Goal: Transaction & Acquisition: Obtain resource

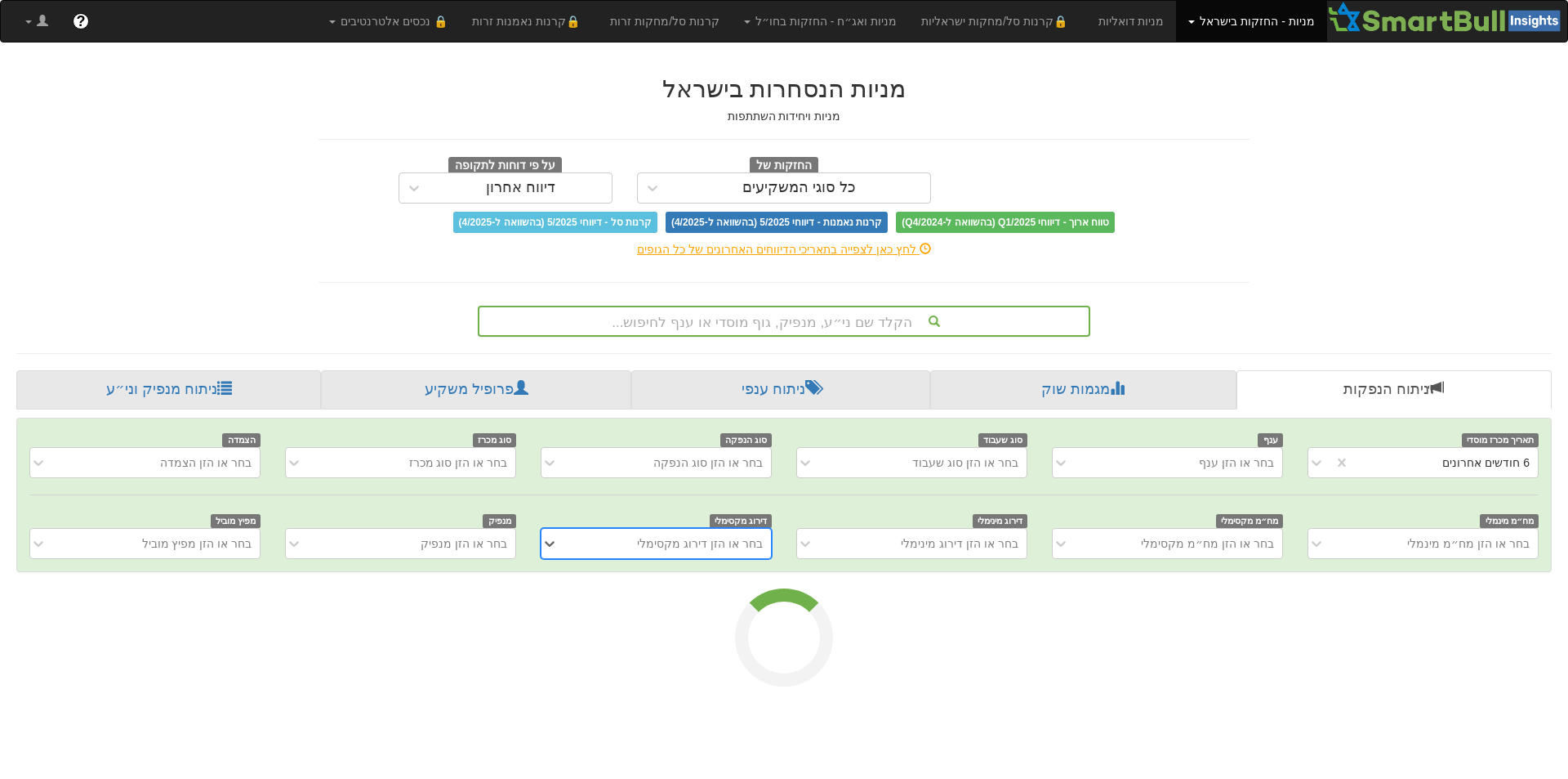
click at [963, 320] on div "הקלד שם ני״ע, מנפיק, גוף מוסדי או ענף לחיפוש..." at bounding box center [784, 321] width 609 height 28
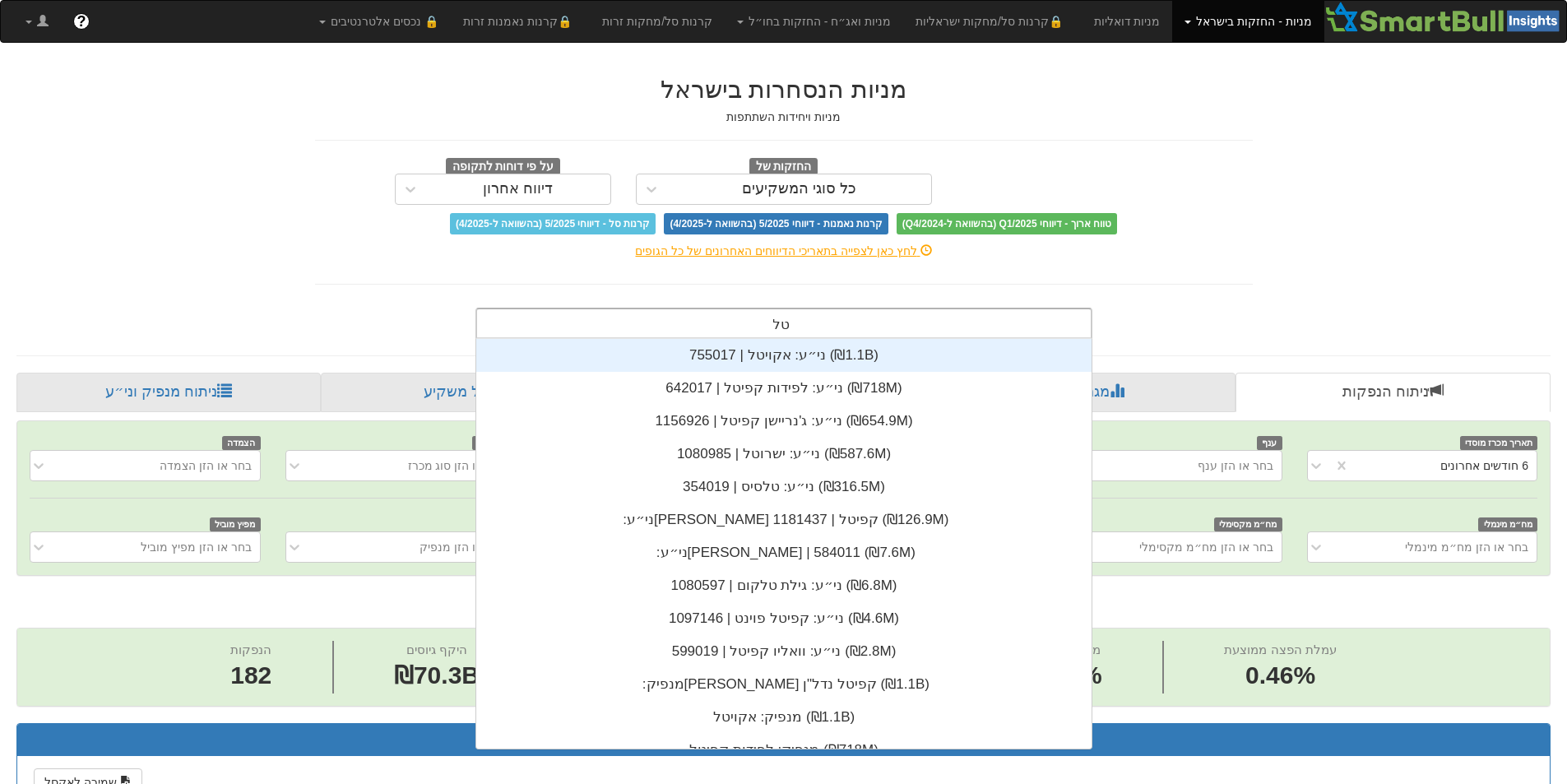
scroll to position [66, 0]
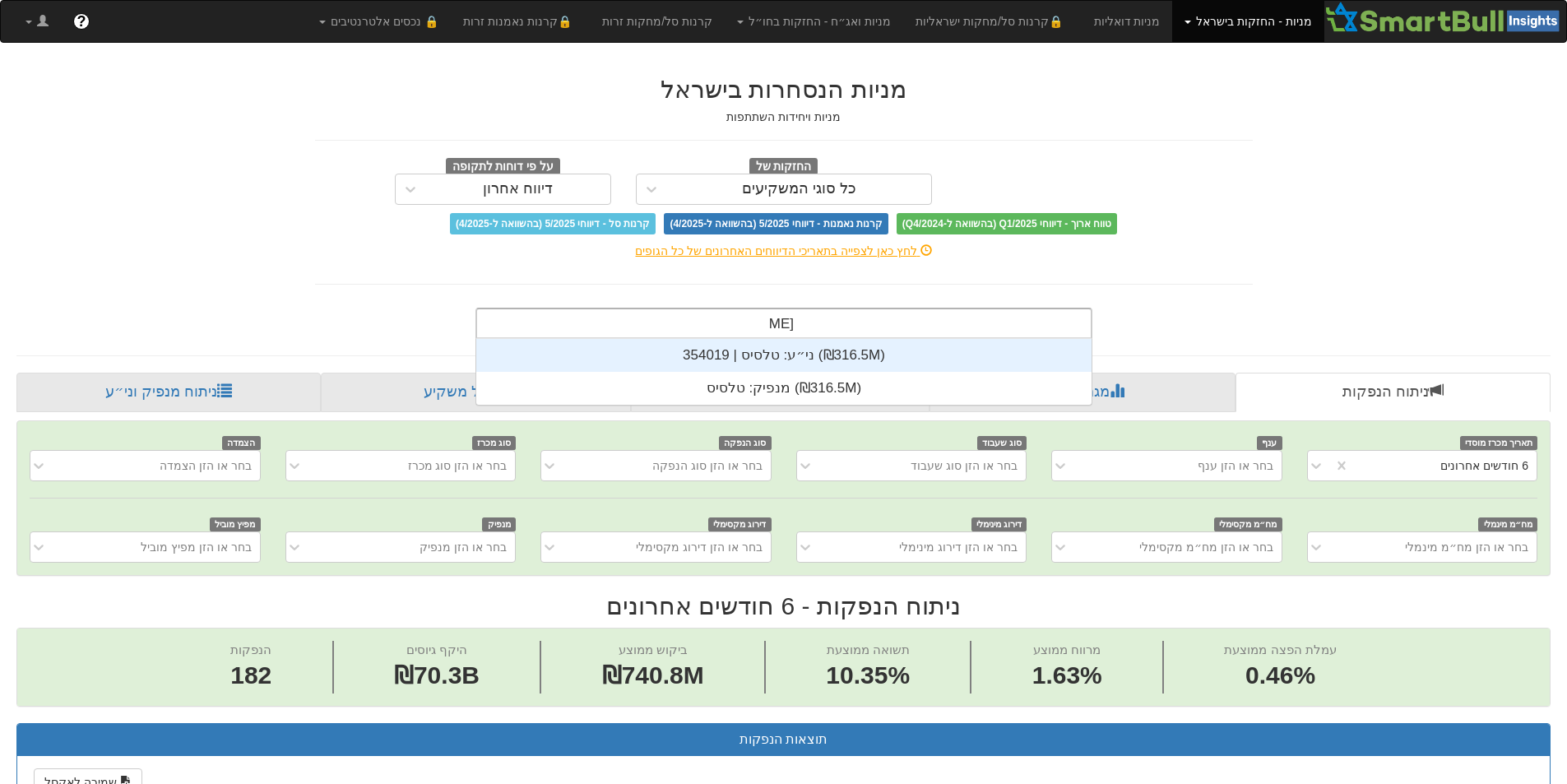
type input "טלסיס"
click at [945, 354] on div "ני״ע: ‏טלסיס | 354019 ‎(₪316.5M)‎" at bounding box center [784, 355] width 615 height 33
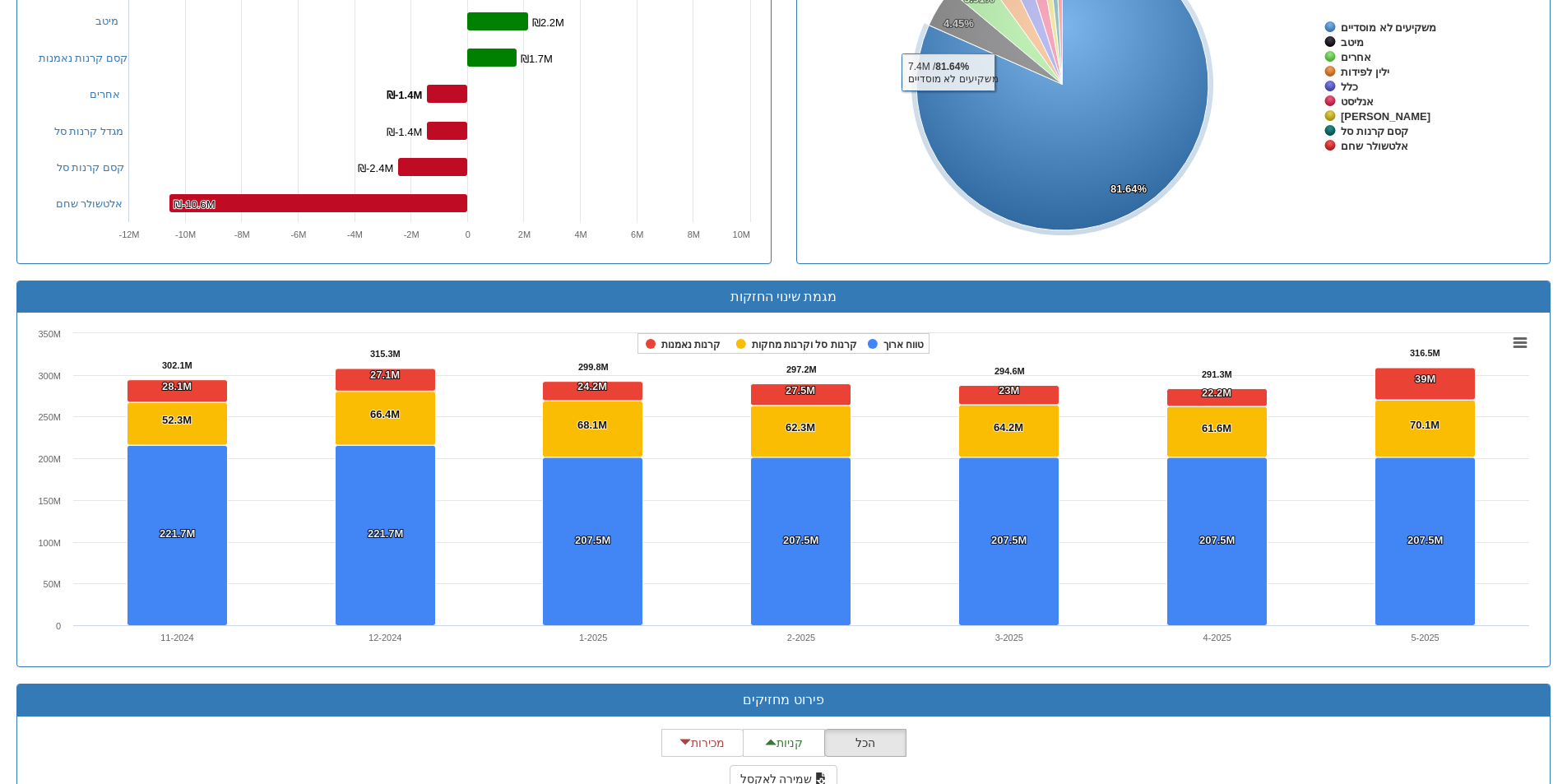
scroll to position [905, 0]
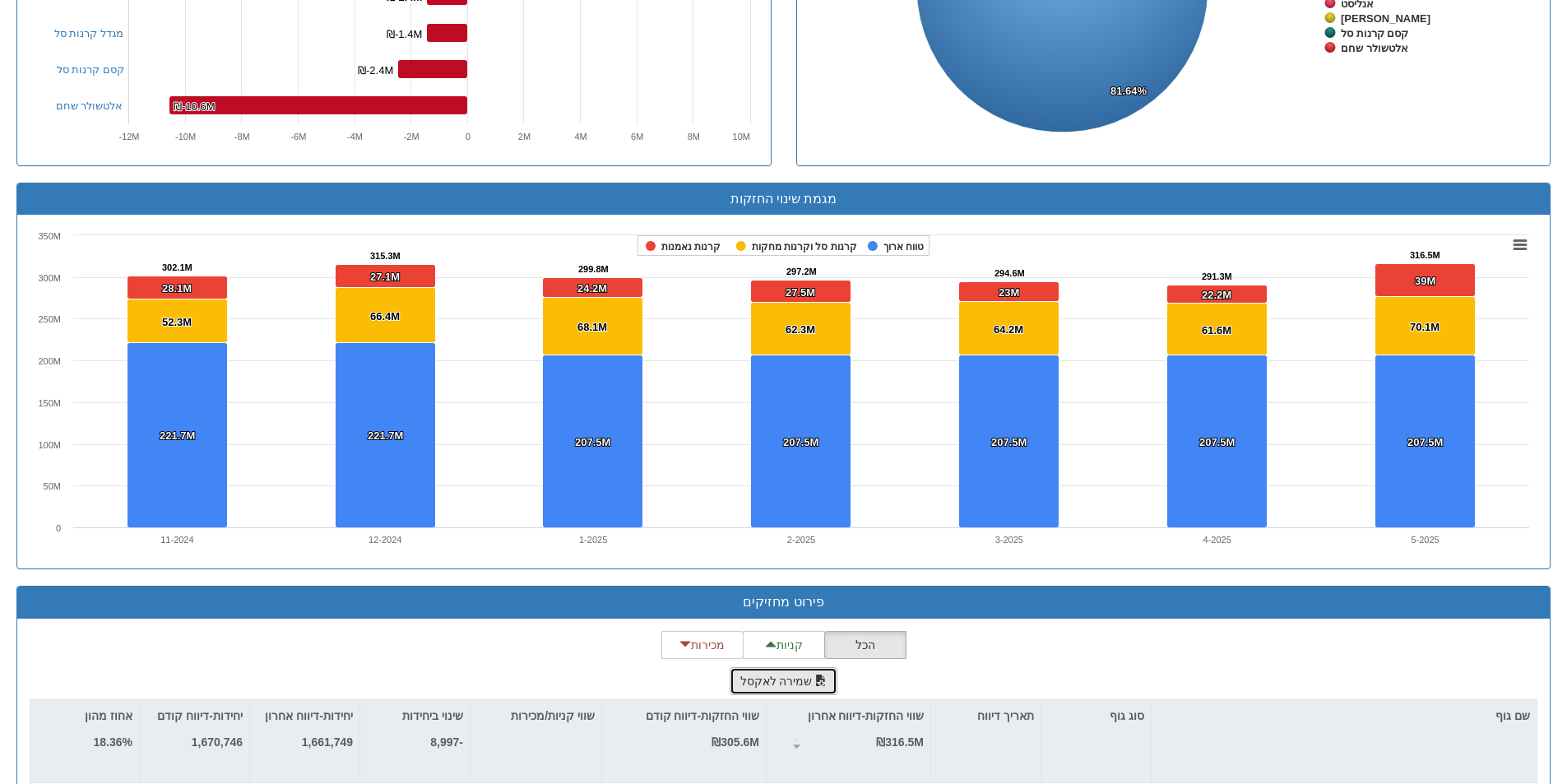
click at [788, 672] on button "שמירה לאקסל" at bounding box center [784, 681] width 108 height 28
